Goal: Register for event/course: Sign up to attend an event or enroll in a course

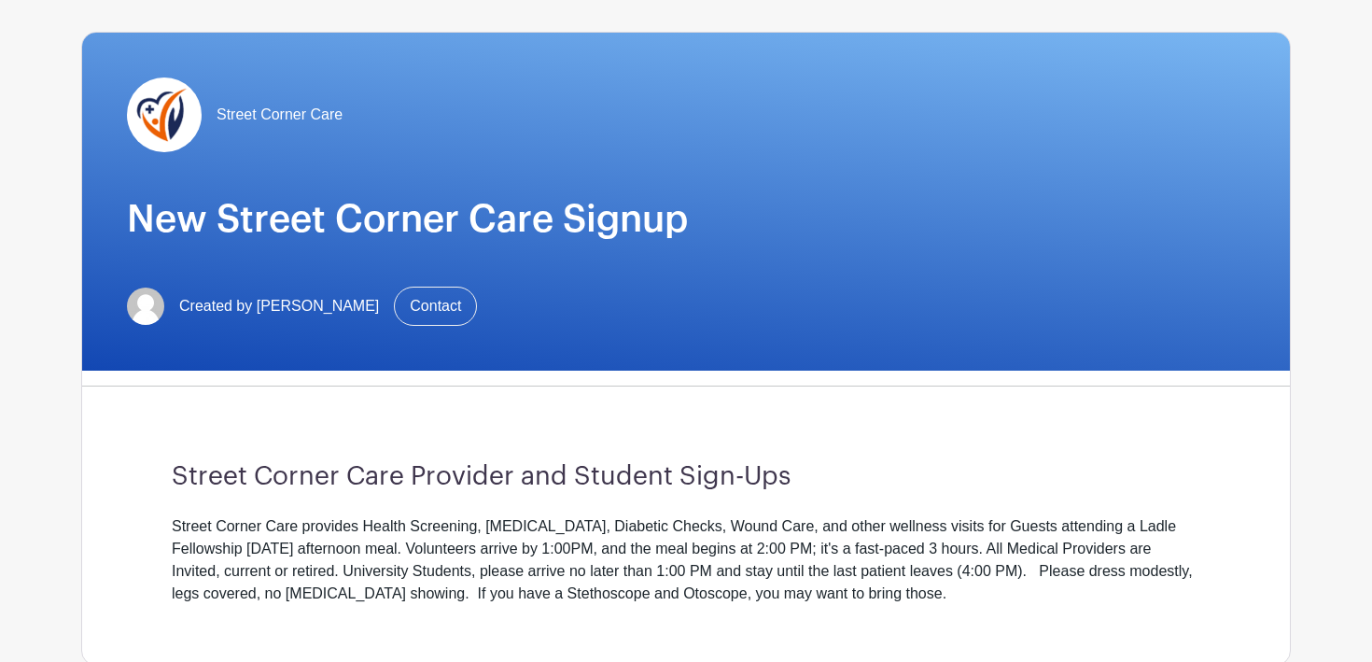
scroll to position [195, 0]
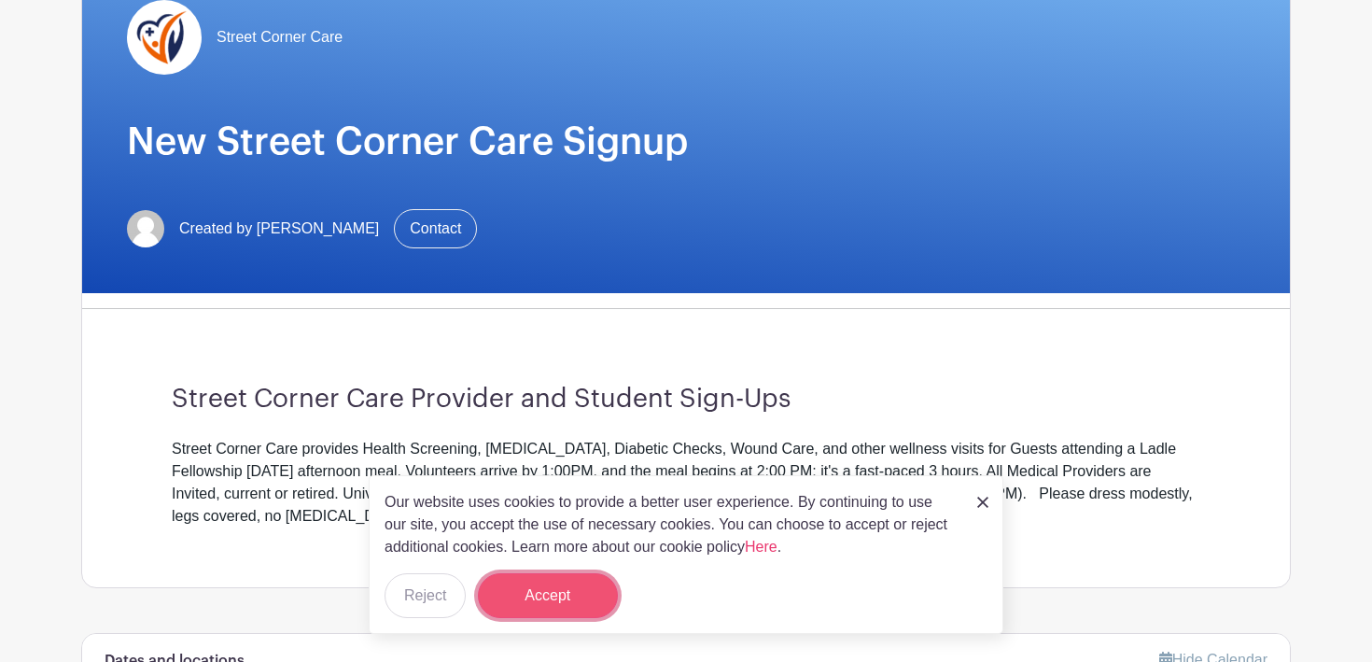
click at [578, 596] on button "Accept" at bounding box center [548, 595] width 140 height 45
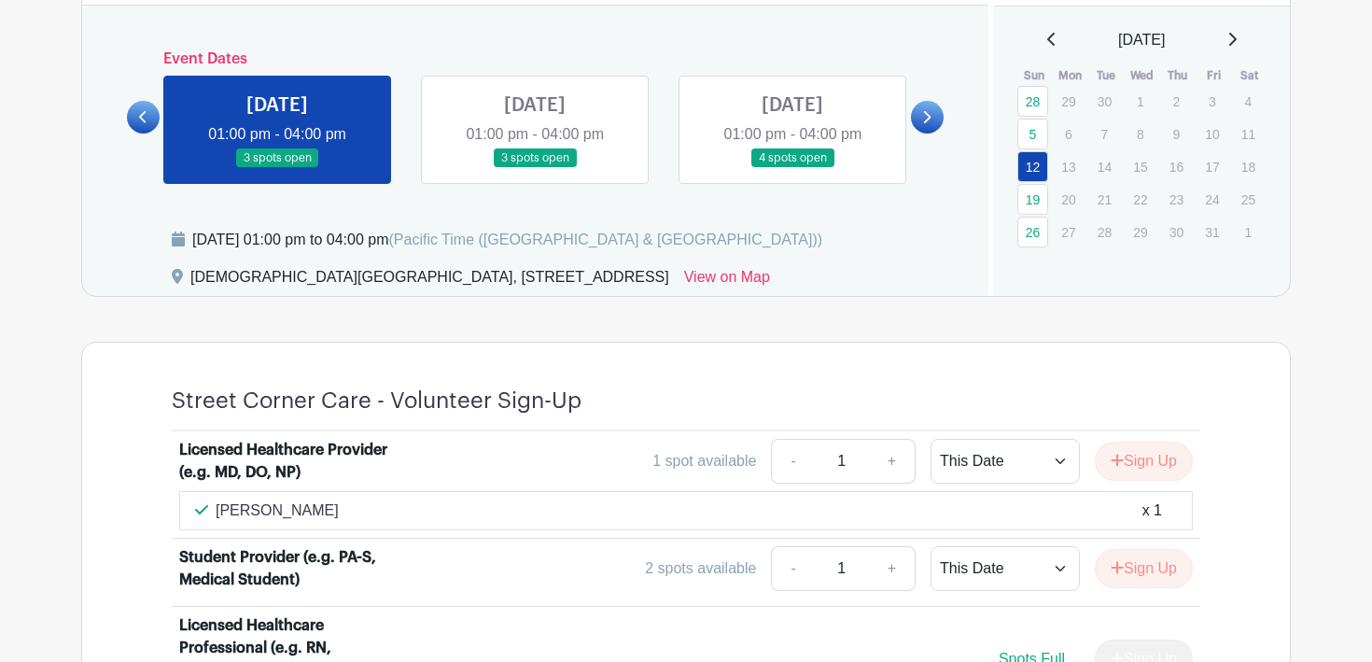
scroll to position [729, 0]
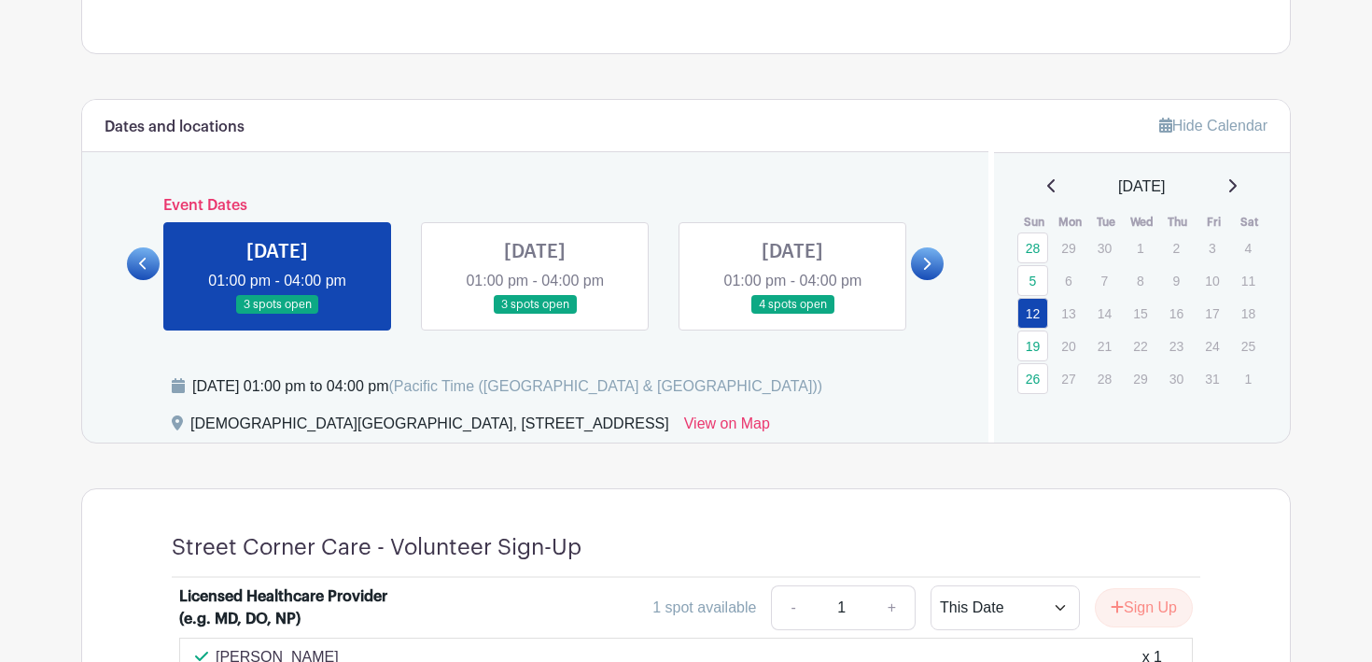
click at [535, 315] on link at bounding box center [535, 315] width 0 height 0
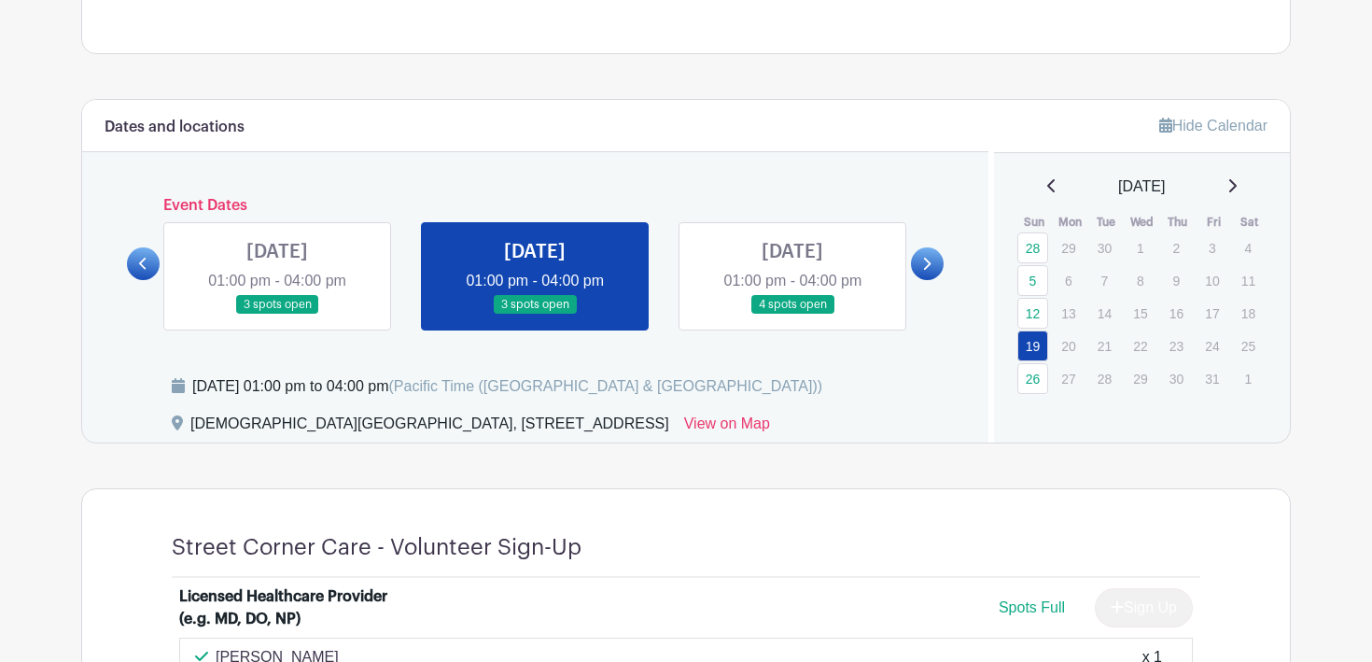
click at [535, 315] on link at bounding box center [535, 315] width 0 height 0
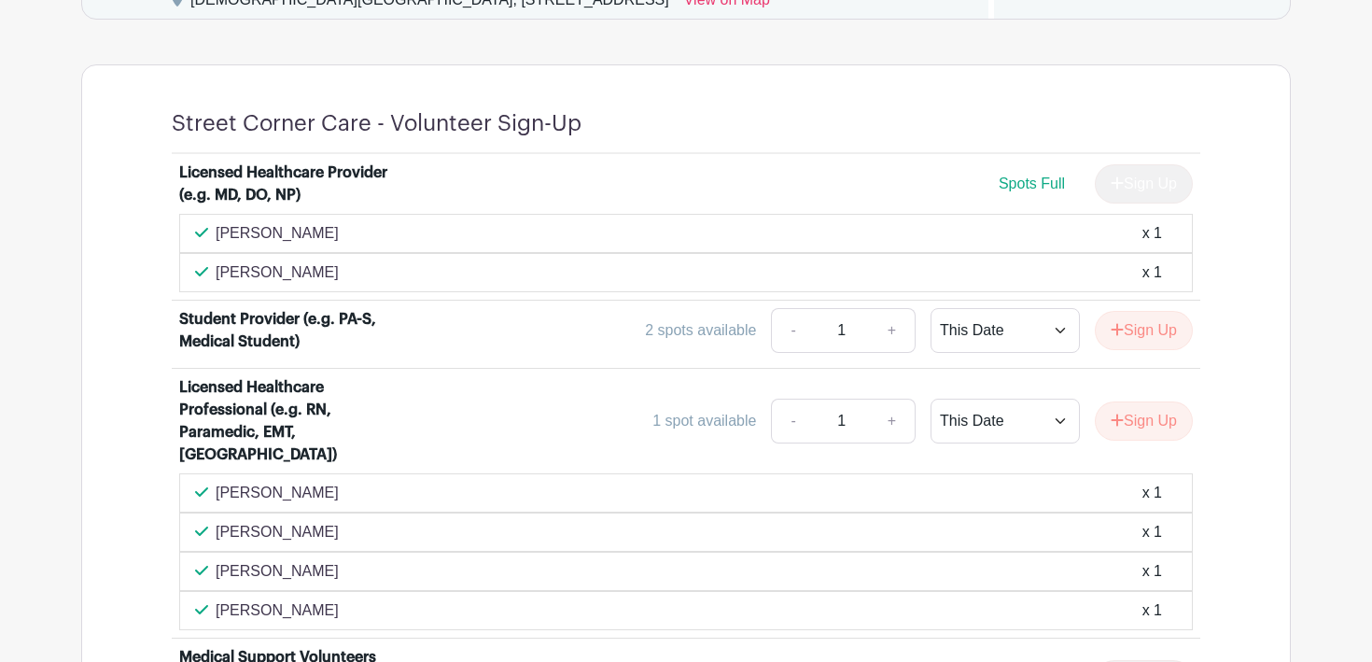
scroll to position [1154, 0]
click at [239, 230] on p "[PERSON_NAME]" at bounding box center [277, 232] width 123 height 22
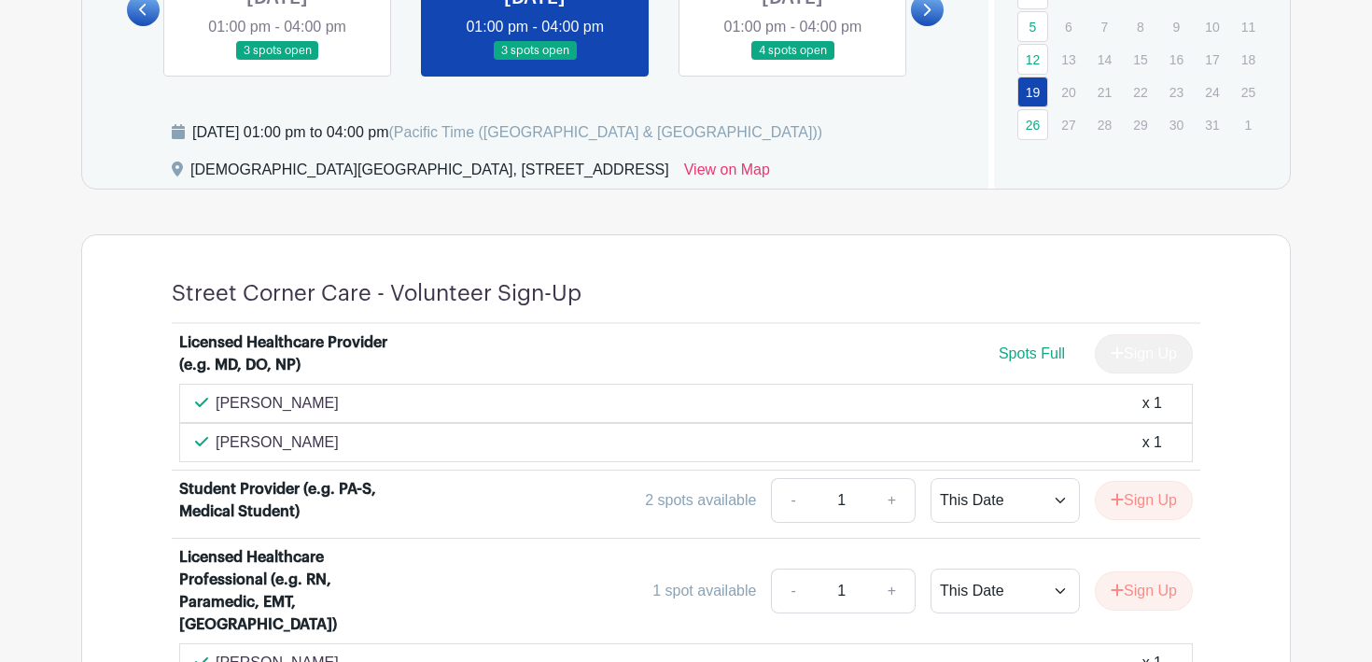
scroll to position [880, 0]
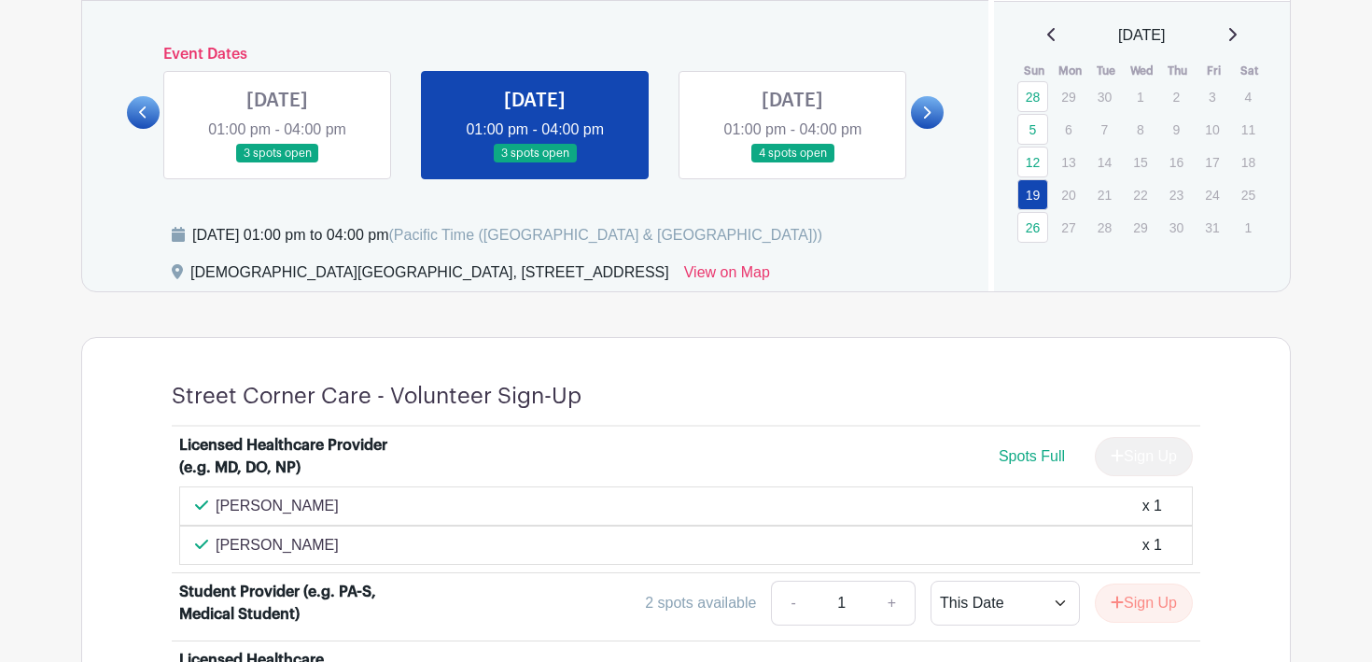
click at [277, 163] on link at bounding box center [277, 163] width 0 height 0
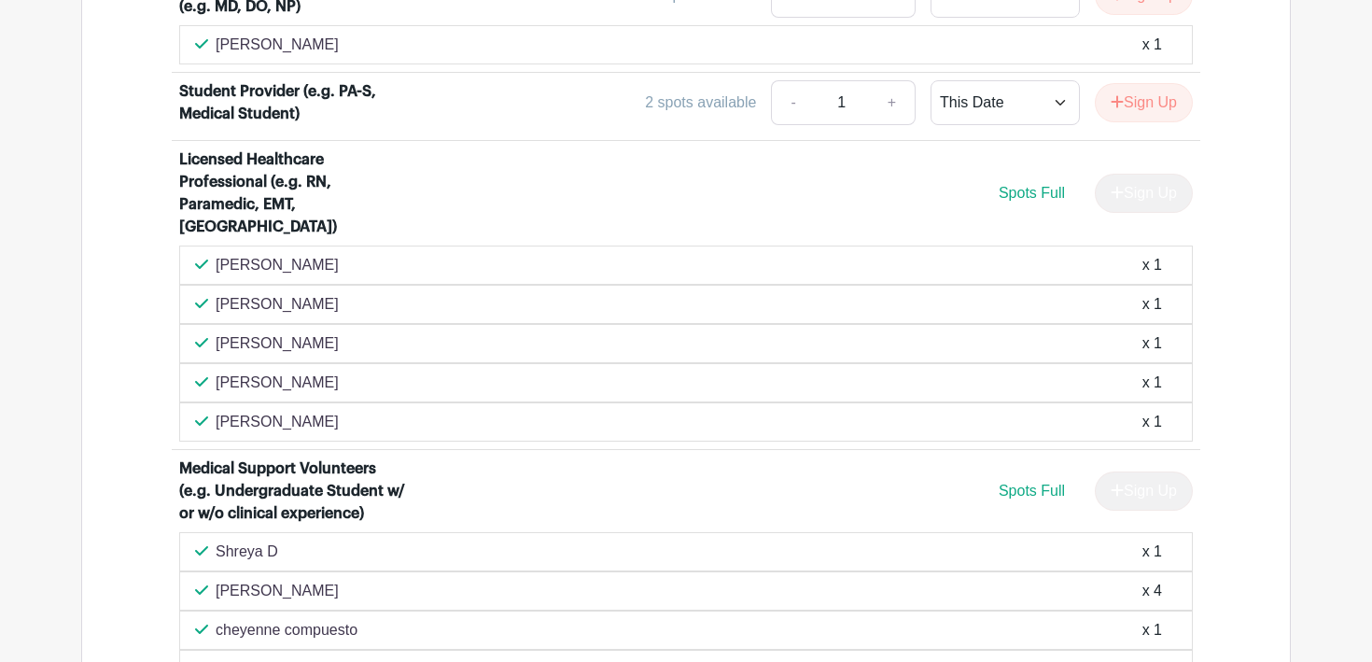
scroll to position [1604, 0]
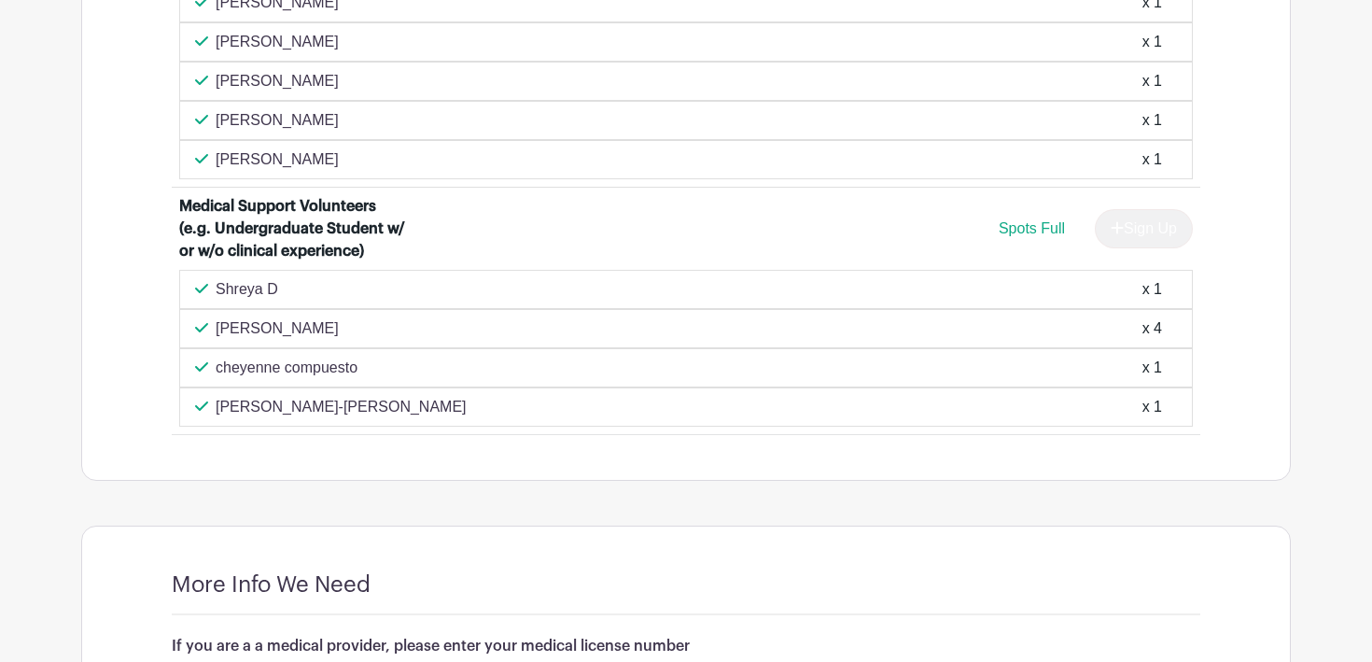
click at [719, 319] on div "[PERSON_NAME] x 4" at bounding box center [686, 328] width 1014 height 39
click at [691, 317] on div "[PERSON_NAME] x 4" at bounding box center [686, 328] width 982 height 22
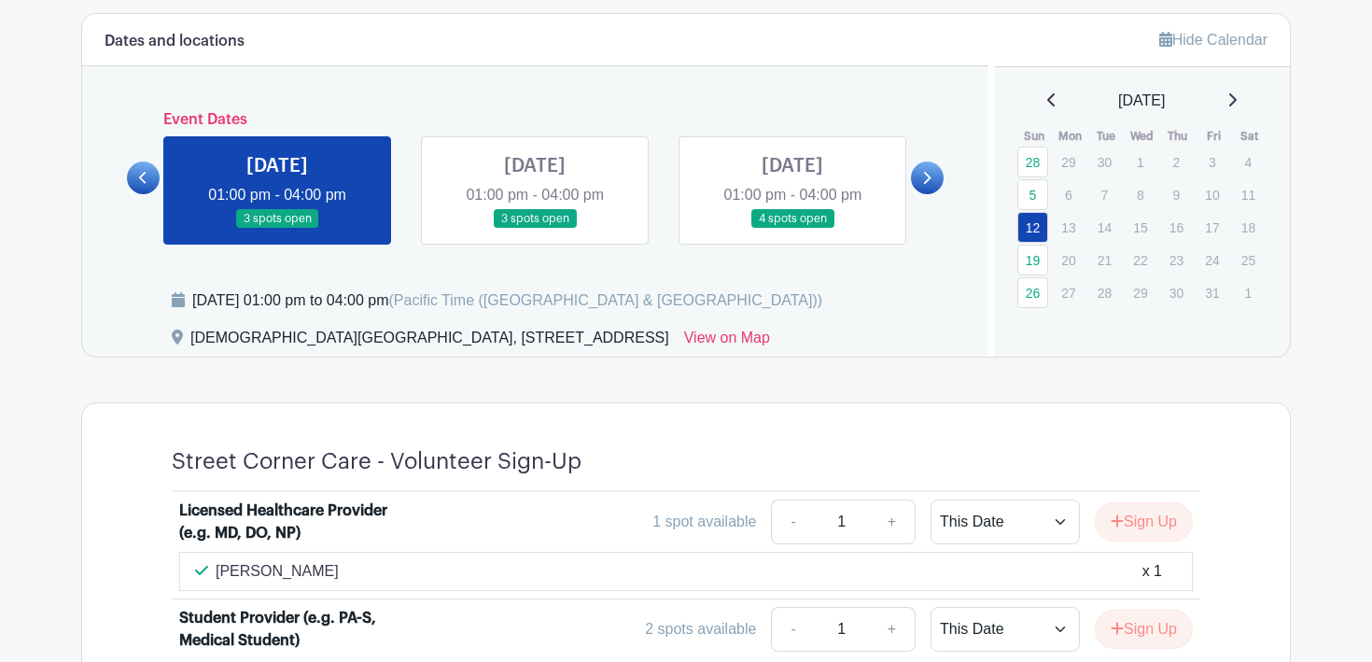
scroll to position [676, 0]
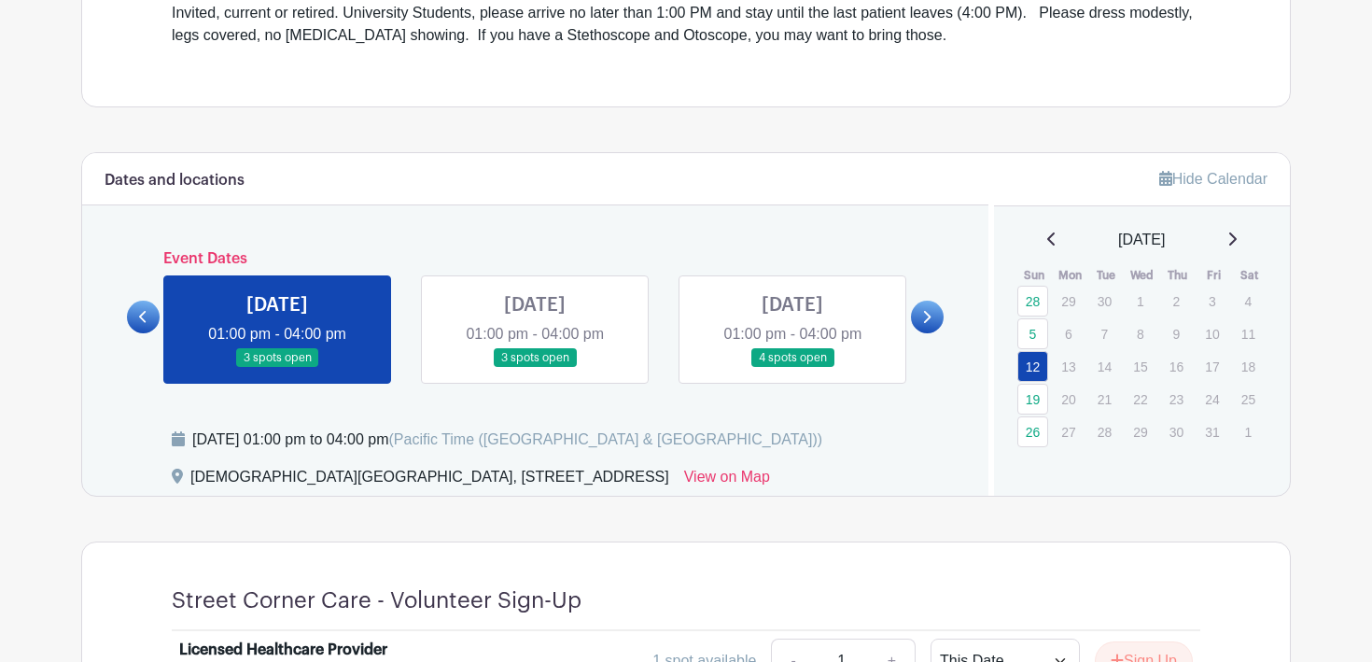
click at [792, 368] on link at bounding box center [792, 368] width 0 height 0
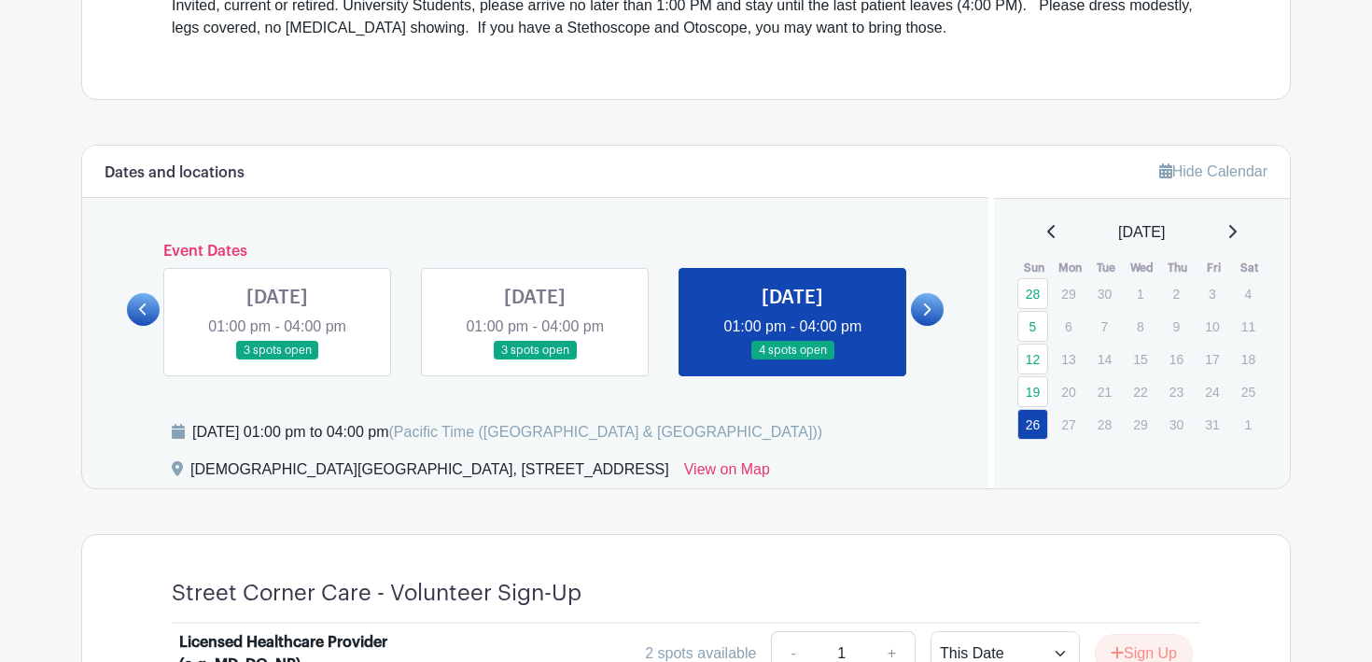
scroll to position [682, 0]
click at [535, 361] on link at bounding box center [535, 361] width 0 height 0
